Goal: Find specific page/section: Find specific page/section

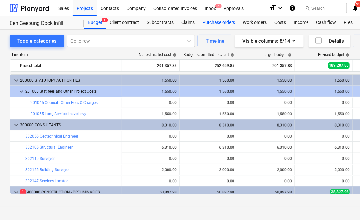
click at [233, 21] on div "Purchase orders" at bounding box center [218, 22] width 40 height 13
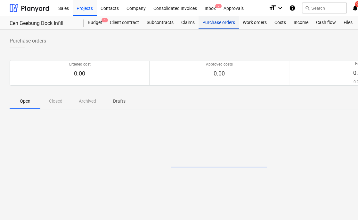
click at [232, 21] on div "Purchase orders" at bounding box center [218, 22] width 40 height 13
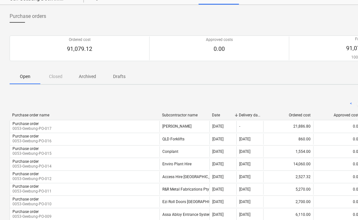
scroll to position [36, 0]
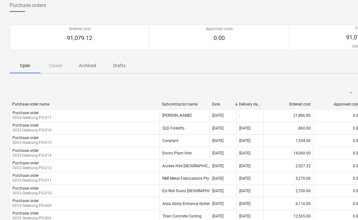
click at [115, 104] on div "Purchase order name Subcontractor name Date Delivery date Ordered cost Approved…" at bounding box center [219, 105] width 419 height 7
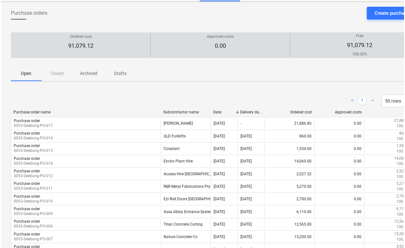
scroll to position [0, 0]
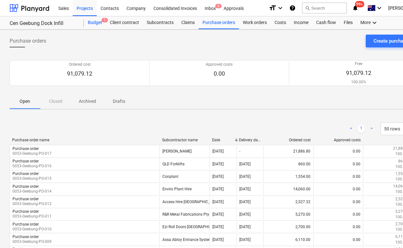
click at [90, 26] on div "Budget 1" at bounding box center [95, 22] width 22 height 13
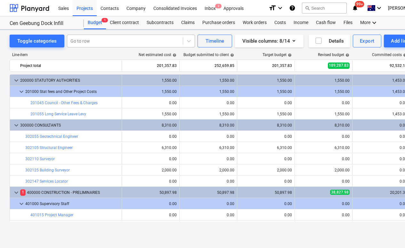
click at [89, 43] on div at bounding box center [124, 41] width 109 height 6
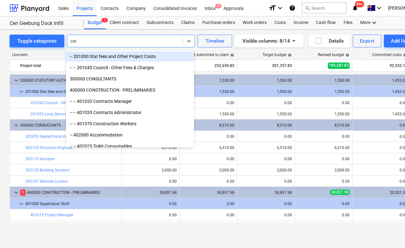
type input "conc"
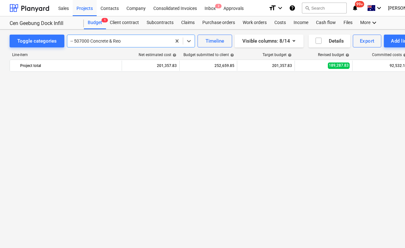
scroll to position [80, 0]
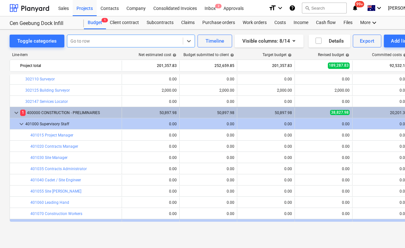
click at [175, 40] on div at bounding box center [124, 41] width 109 height 6
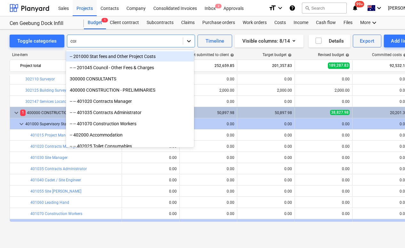
type input "conc"
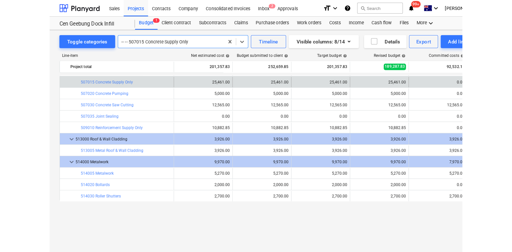
scroll to position [520, 0]
